Goal: Information Seeking & Learning: Learn about a topic

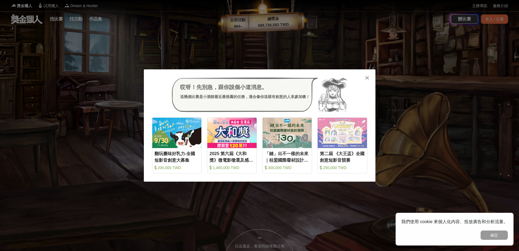
click at [368, 76] on icon at bounding box center [367, 77] width 4 height 5
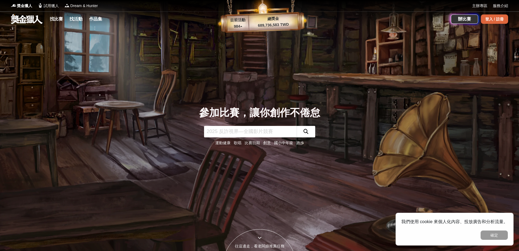
click at [497, 17] on div "登入 / 註冊" at bounding box center [494, 18] width 27 height 9
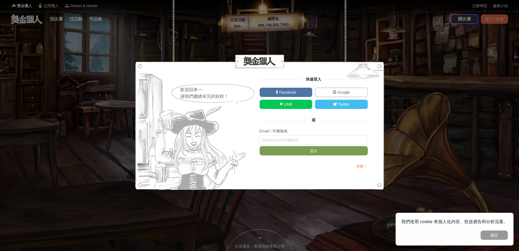
click at [282, 91] on span "Facebook" at bounding box center [287, 92] width 18 height 4
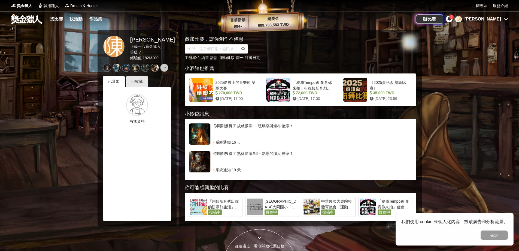
click at [454, 18] on div "2" at bounding box center [452, 17] width 4 height 4
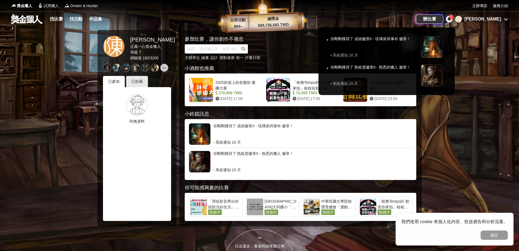
click at [454, 18] on div "2" at bounding box center [452, 17] width 4 height 4
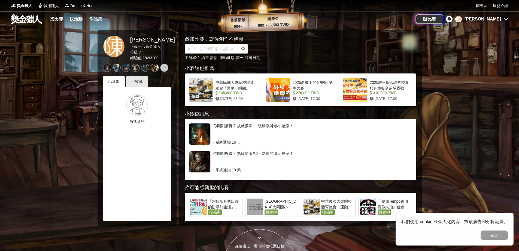
click at [278, 205] on div "[GEOGRAPHIC_DATA]大同國小「繽紛90．共築願景-再造大同新樂園」 九十週年LOGO設計徵選" at bounding box center [281, 203] width 33 height 11
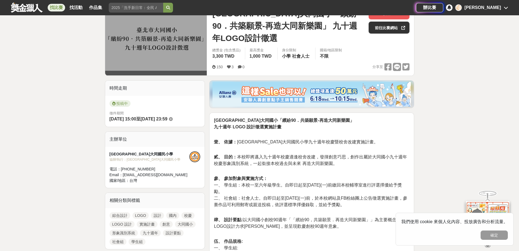
scroll to position [82, 0]
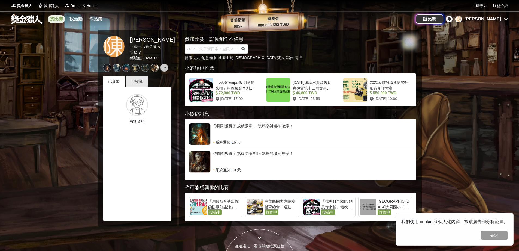
click at [57, 19] on link "找比賽" at bounding box center [56, 19] width 17 height 8
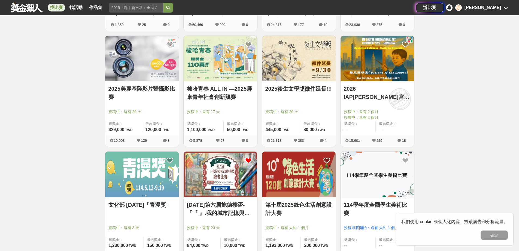
scroll to position [600, 0]
